Goal: Information Seeking & Learning: Learn about a topic

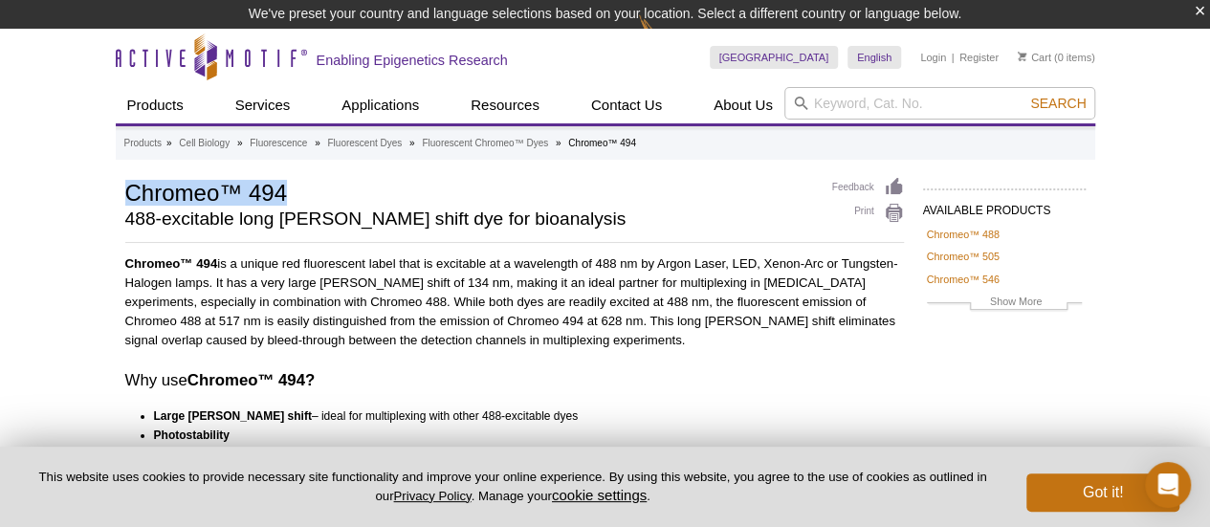
drag, startPoint x: 283, startPoint y: 192, endPoint x: 151, endPoint y: 186, distance: 132.1
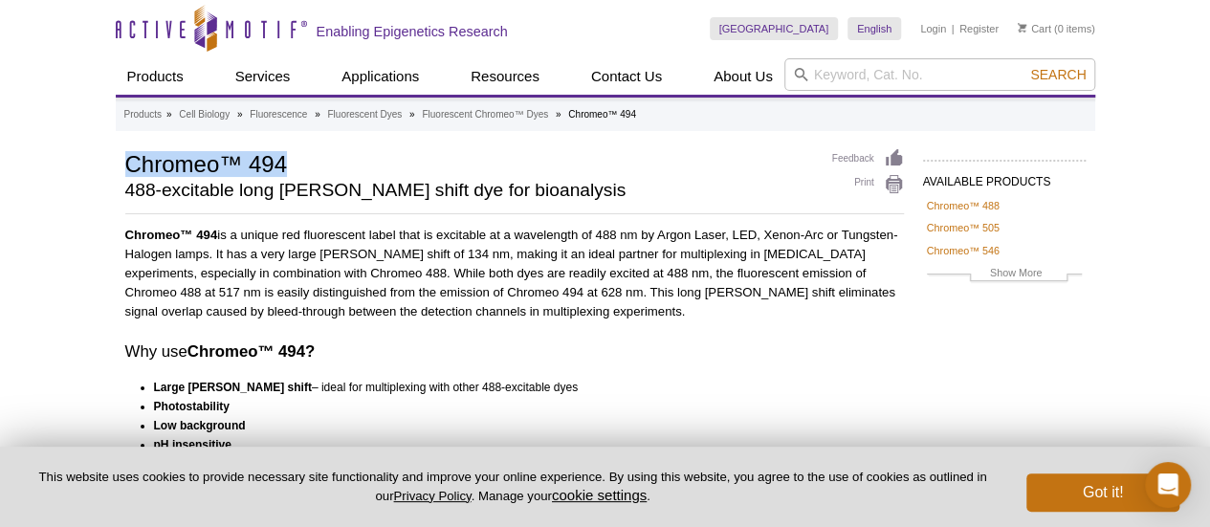
copy h1 "Chromeo™ 494"
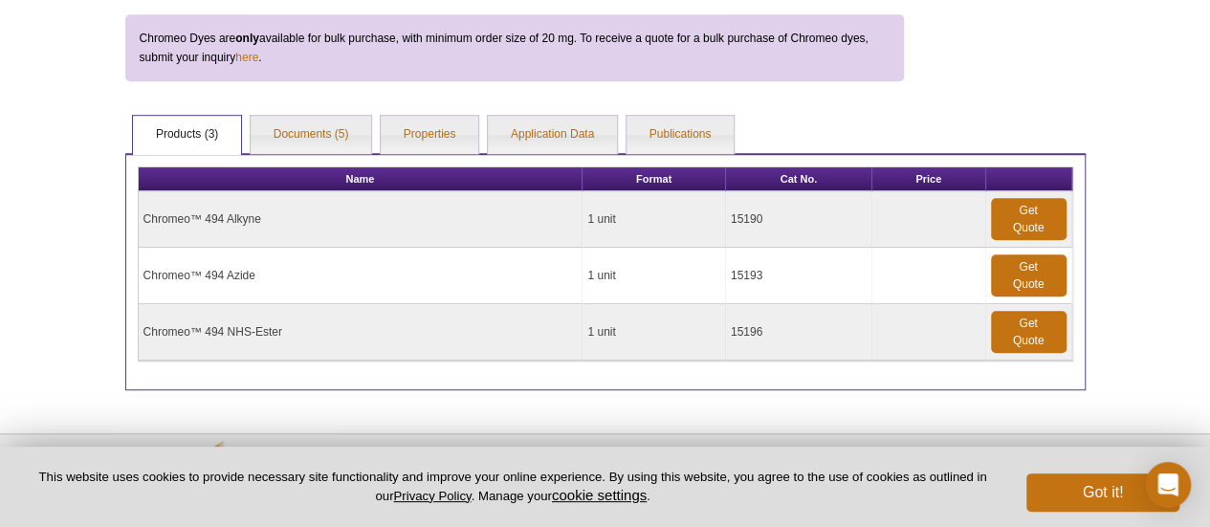
scroll to position [603, 0]
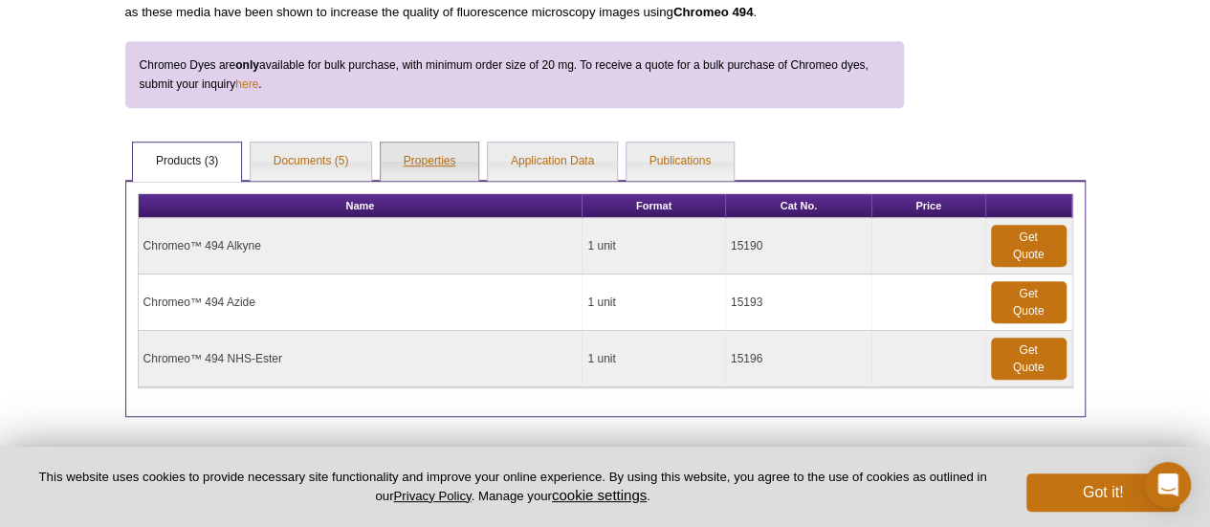
click at [421, 152] on link "Properties" at bounding box center [430, 162] width 99 height 38
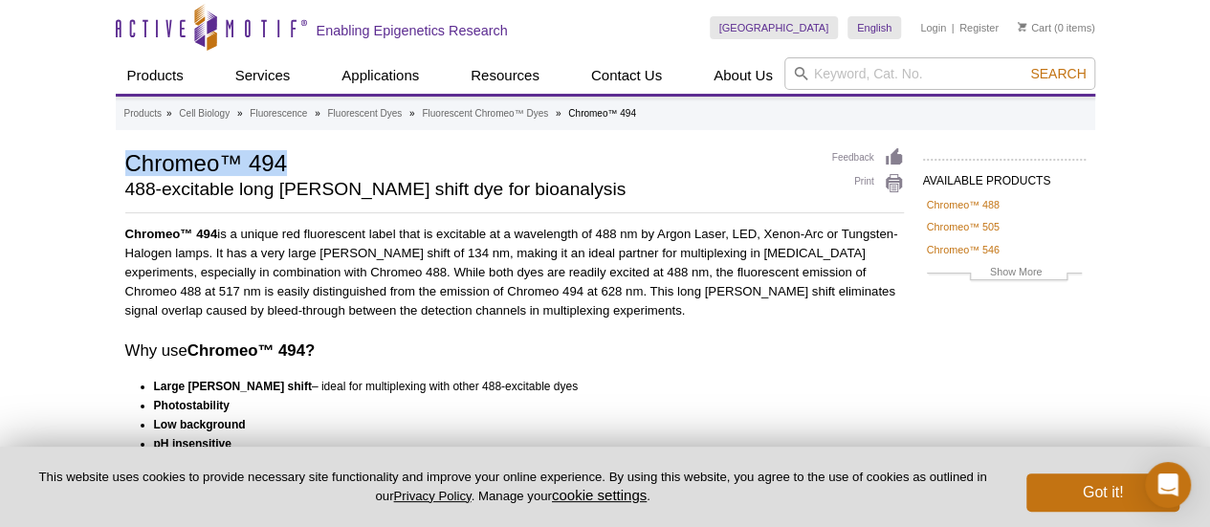
scroll to position [0, 0]
click at [166, 32] on icon "Active Motif Logo" at bounding box center [211, 28] width 191 height 47
click at [662, 192] on h2 "488-excitable long [PERSON_NAME] shift dye for bioanalysis" at bounding box center [469, 190] width 688 height 17
